Goal: Task Accomplishment & Management: Complete application form

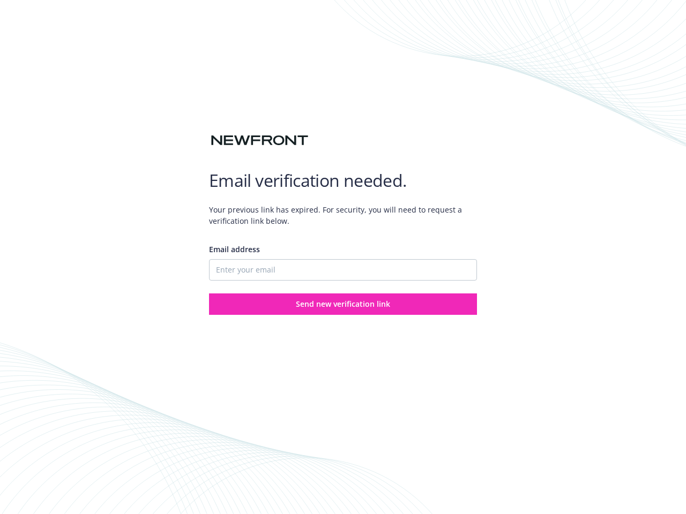
click at [343, 257] on div "Email address" at bounding box center [343, 262] width 268 height 37
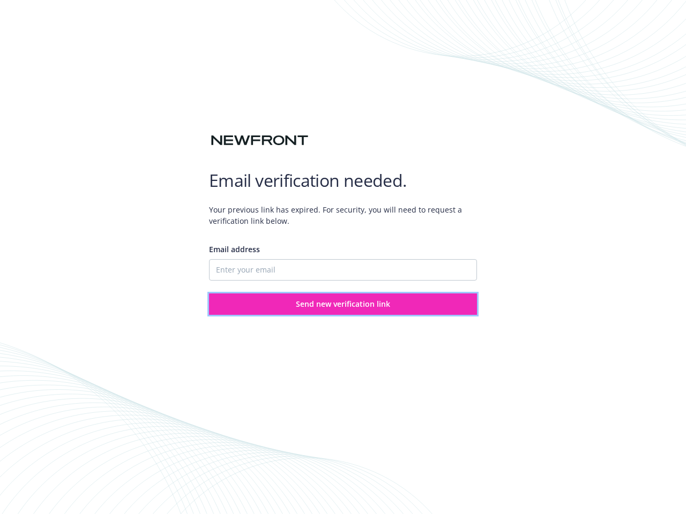
click at [343, 304] on span "Send new verification link" at bounding box center [343, 304] width 94 height 10
